Goal: Check status

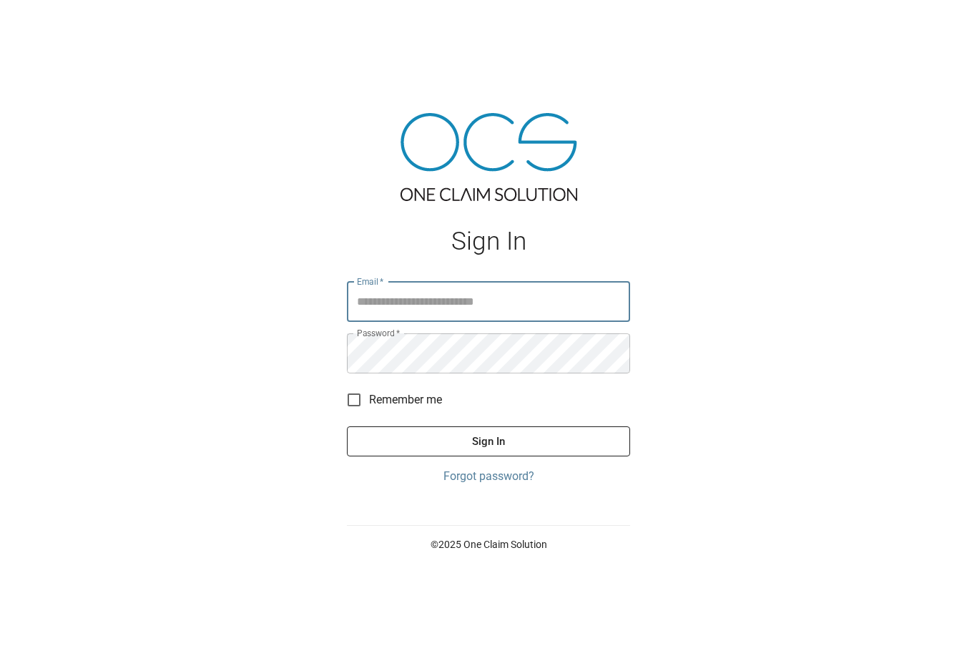
click at [501, 322] on input "Email   *" at bounding box center [488, 302] width 283 height 40
type input "**********"
click at [488, 456] on button "Sign In" at bounding box center [488, 441] width 283 height 30
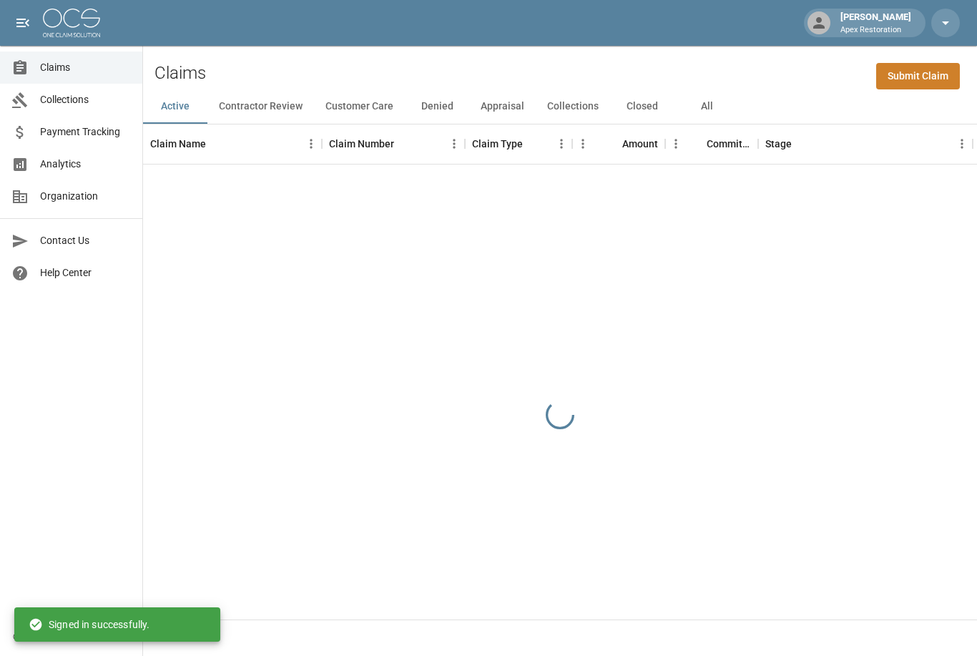
click at [357, 424] on div at bounding box center [560, 414] width 834 height 501
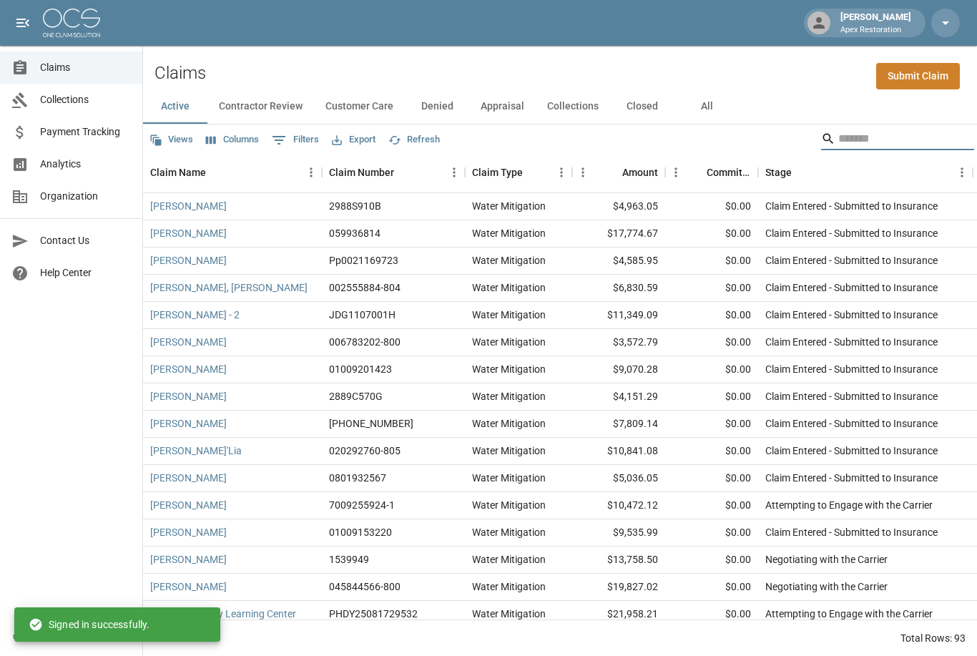
click at [838, 137] on input "Search" at bounding box center [895, 138] width 114 height 23
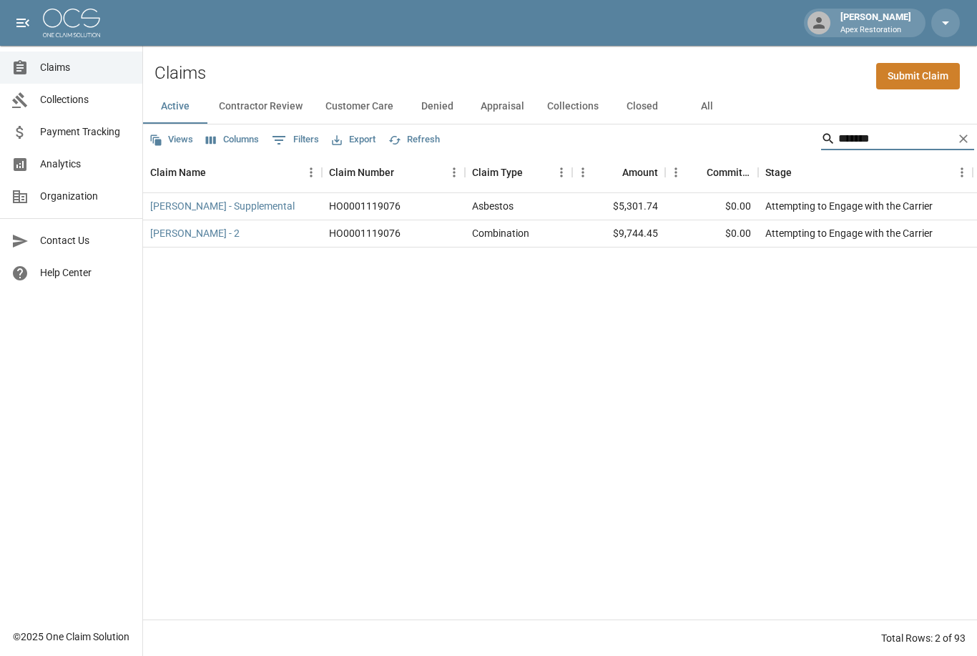
type input "*******"
click at [717, 107] on button "All" at bounding box center [706, 106] width 64 height 34
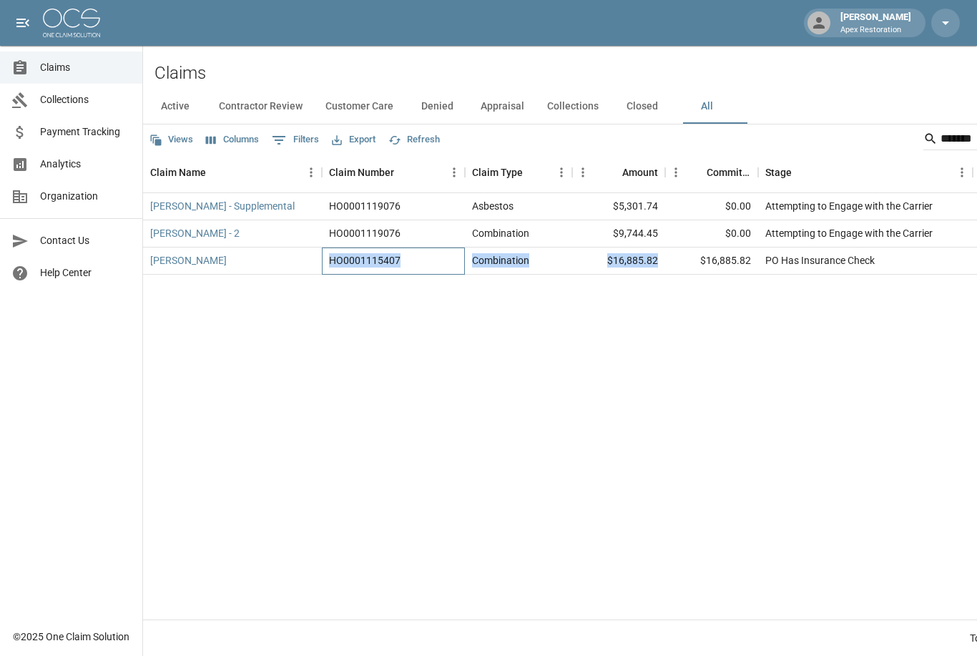
drag, startPoint x: 326, startPoint y: 262, endPoint x: 632, endPoint y: 270, distance: 306.1
click at [632, 270] on div "[PERSON_NAME] HO0001115407 Combination $16,885.82 $16,885.82 PO Has Insurance C…" at bounding box center [811, 260] width 1337 height 27
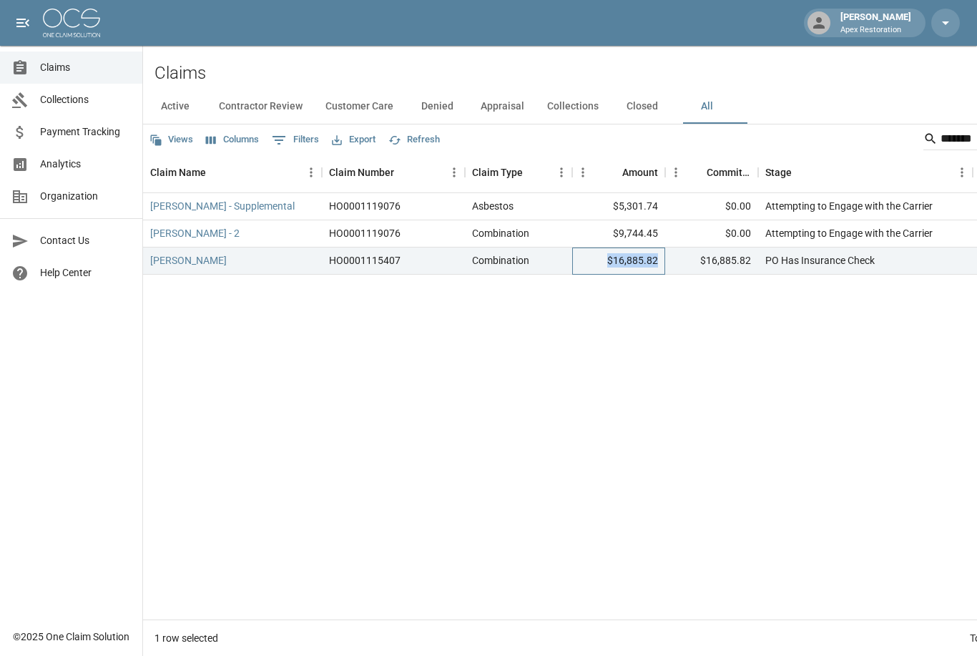
copy div "$16,885.82"
click at [393, 262] on div "HO0001115407" at bounding box center [365, 260] width 72 height 14
drag, startPoint x: 408, startPoint y: 262, endPoint x: 330, endPoint y: 257, distance: 78.1
click at [330, 257] on div "HO0001115407" at bounding box center [393, 260] width 143 height 27
copy div "HO0001115407"
